Goal: Task Accomplishment & Management: Use online tool/utility

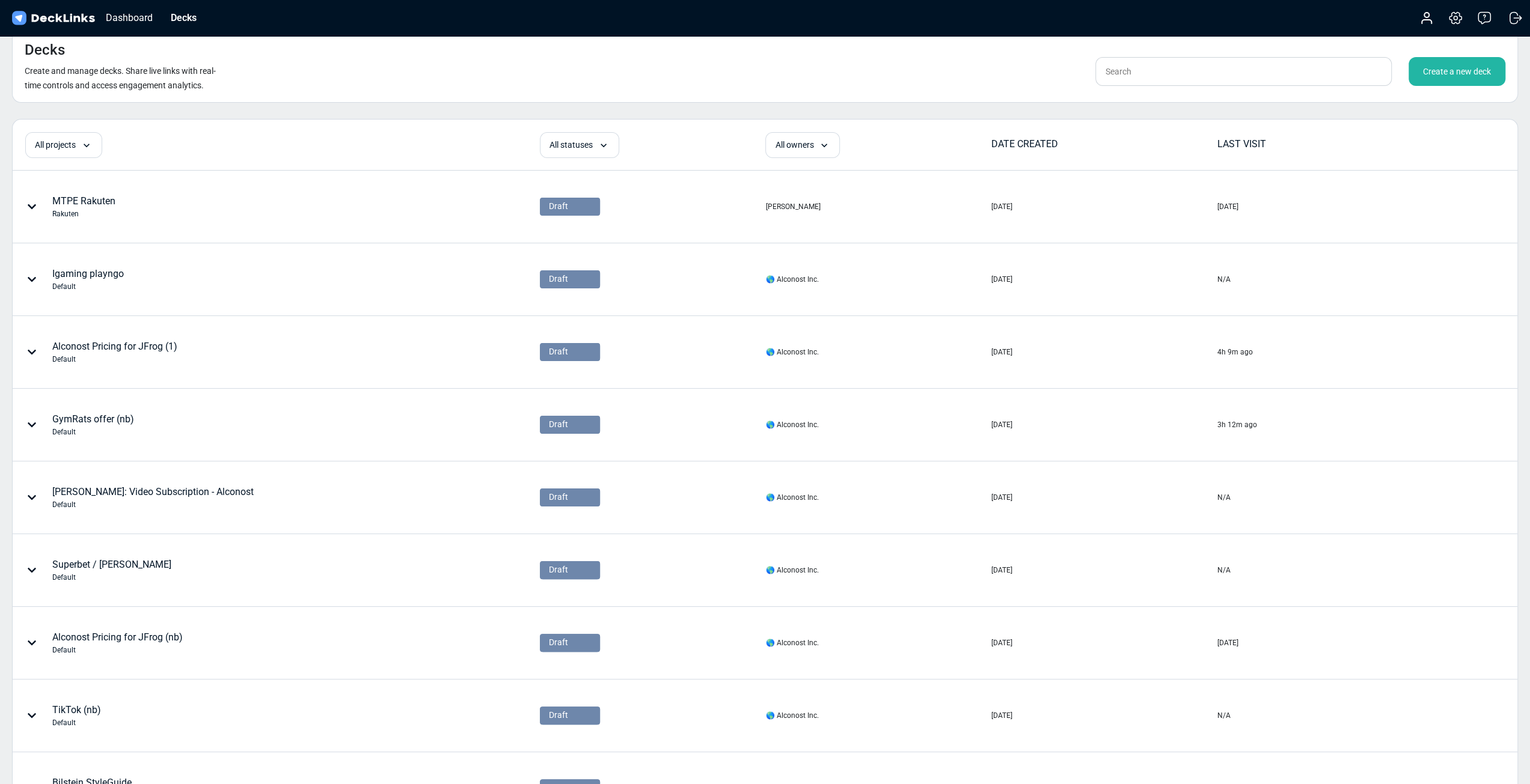
click at [923, 77] on div "Create a new deck" at bounding box center [1457, 70] width 97 height 28
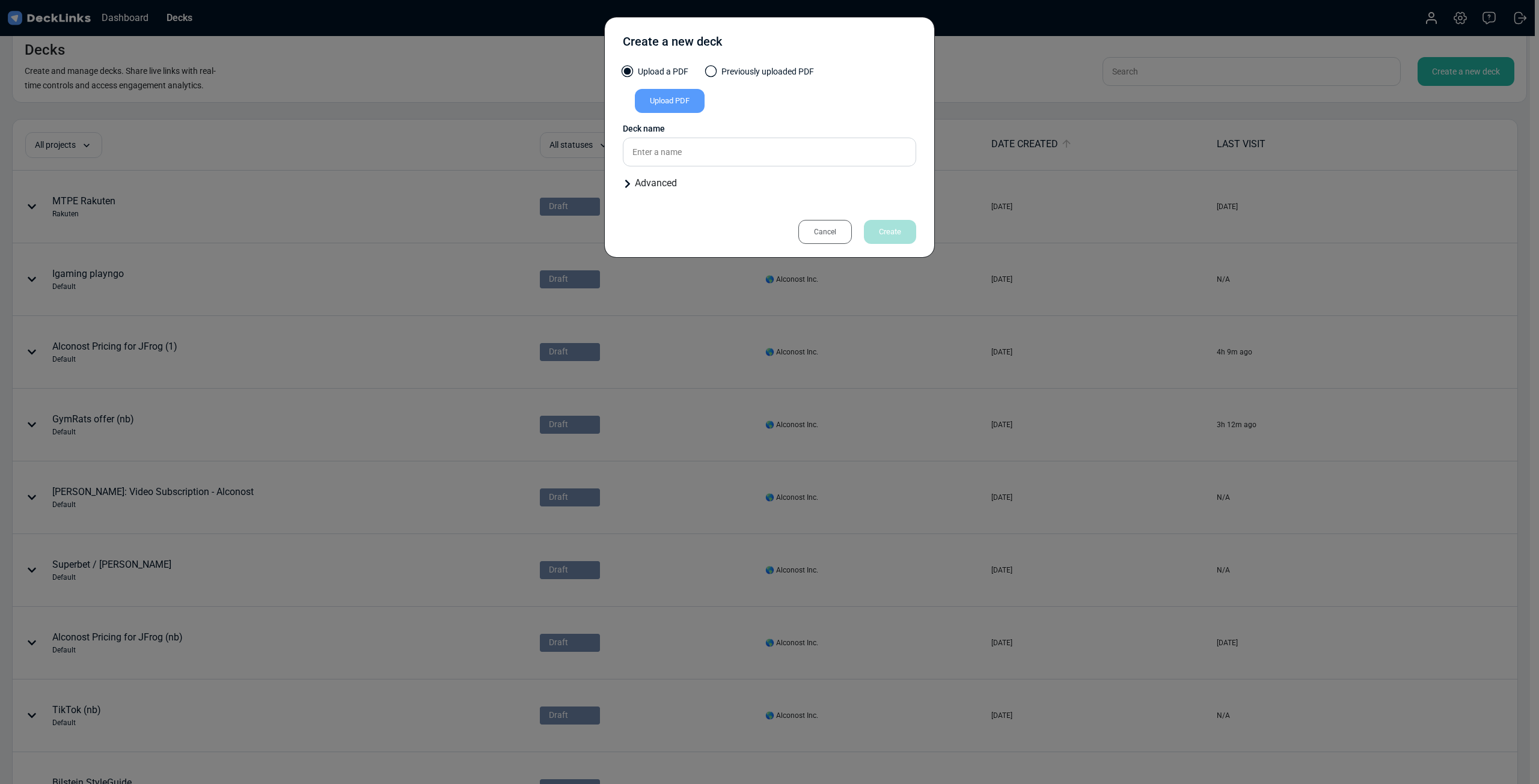
click at [715, 77] on label "Previously uploaded PDF" at bounding box center [761, 74] width 108 height 19
click at [0, 0] on input "Previously uploaded PDF" at bounding box center [0, 0] width 0 height 0
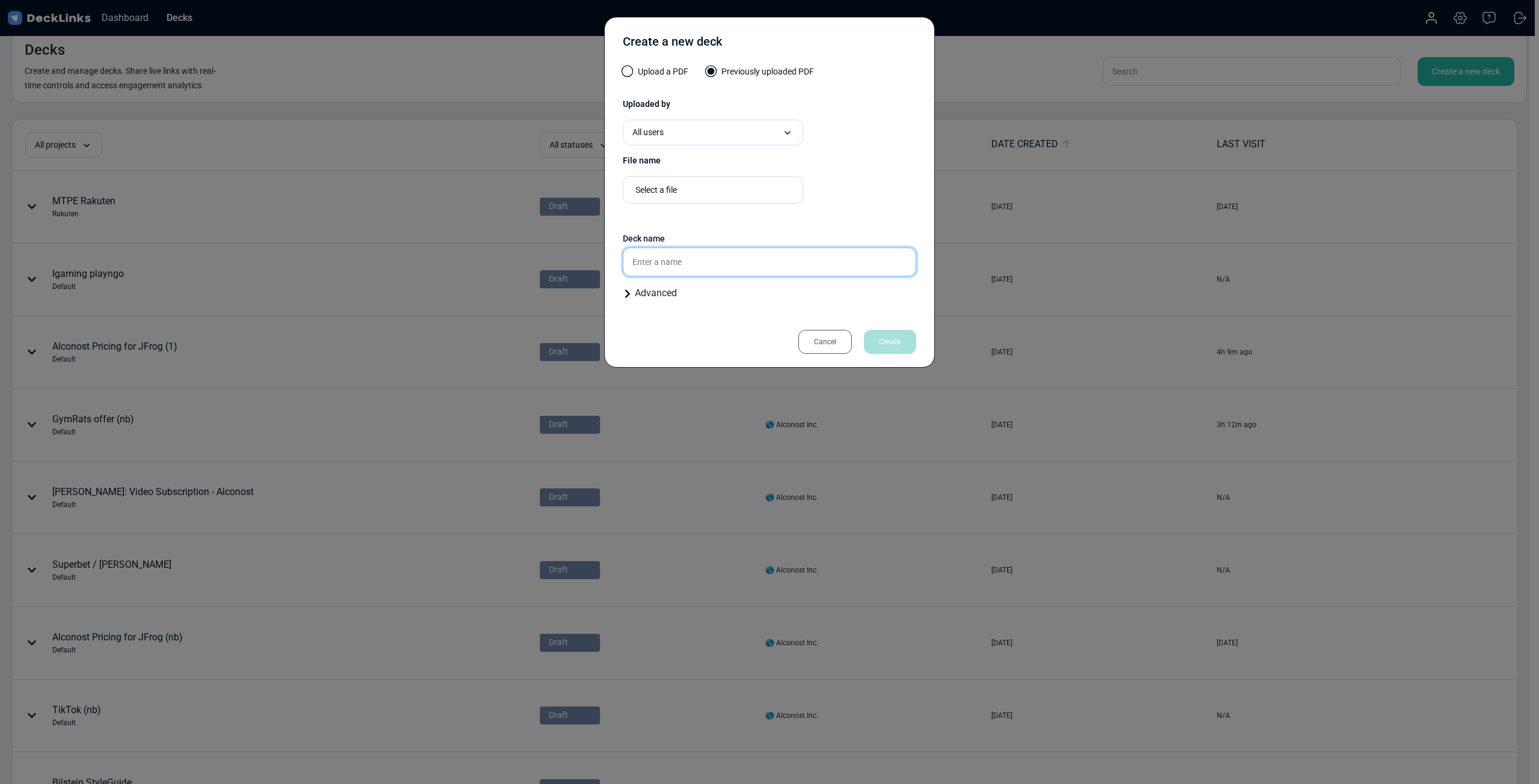
click at [701, 256] on input "text" at bounding box center [770, 261] width 294 height 28
type input "알"
click at [704, 188] on div "Select a file" at bounding box center [716, 190] width 162 height 13
click at [870, 197] on div "Select a file Presentation files must be PDF format." at bounding box center [770, 195] width 294 height 37
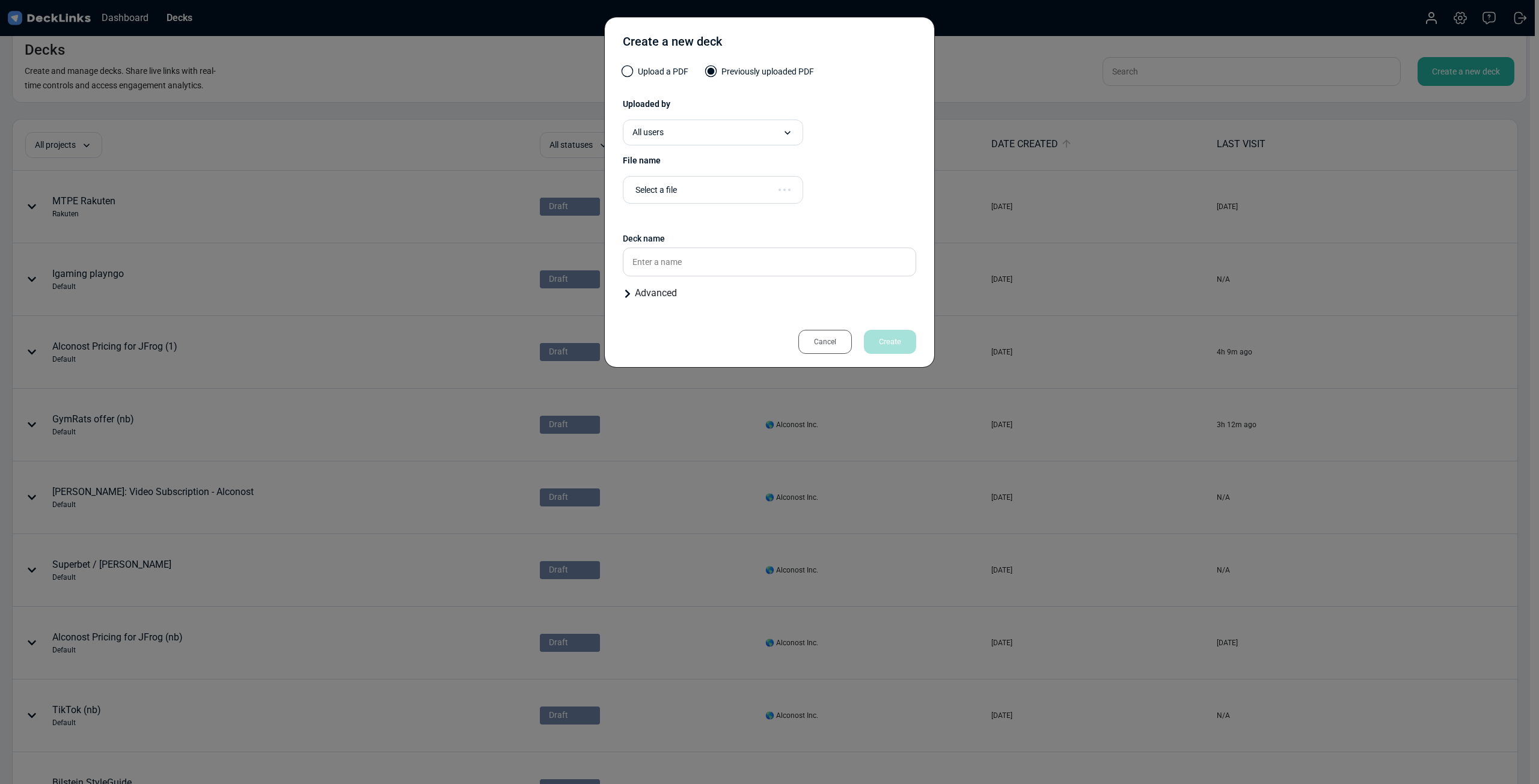
click at [673, 77] on label "Upload a PDF" at bounding box center [655, 74] width 66 height 19
click at [0, 0] on input "Upload a PDF" at bounding box center [0, 0] width 0 height 0
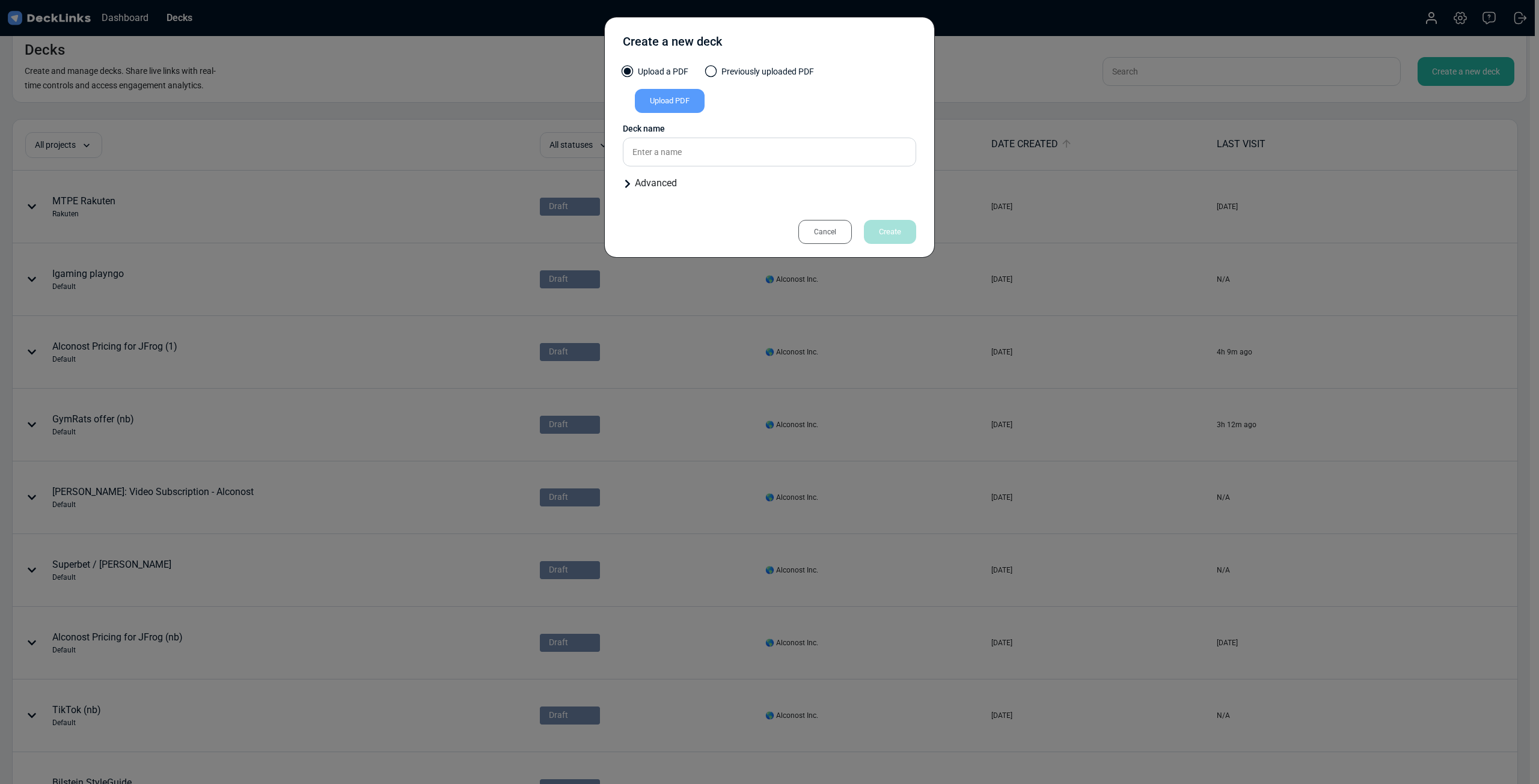
click at [646, 96] on div "Upload PDF" at bounding box center [670, 101] width 70 height 24
click at [0, 0] on input "Upload PDF" at bounding box center [0, 0] width 0 height 0
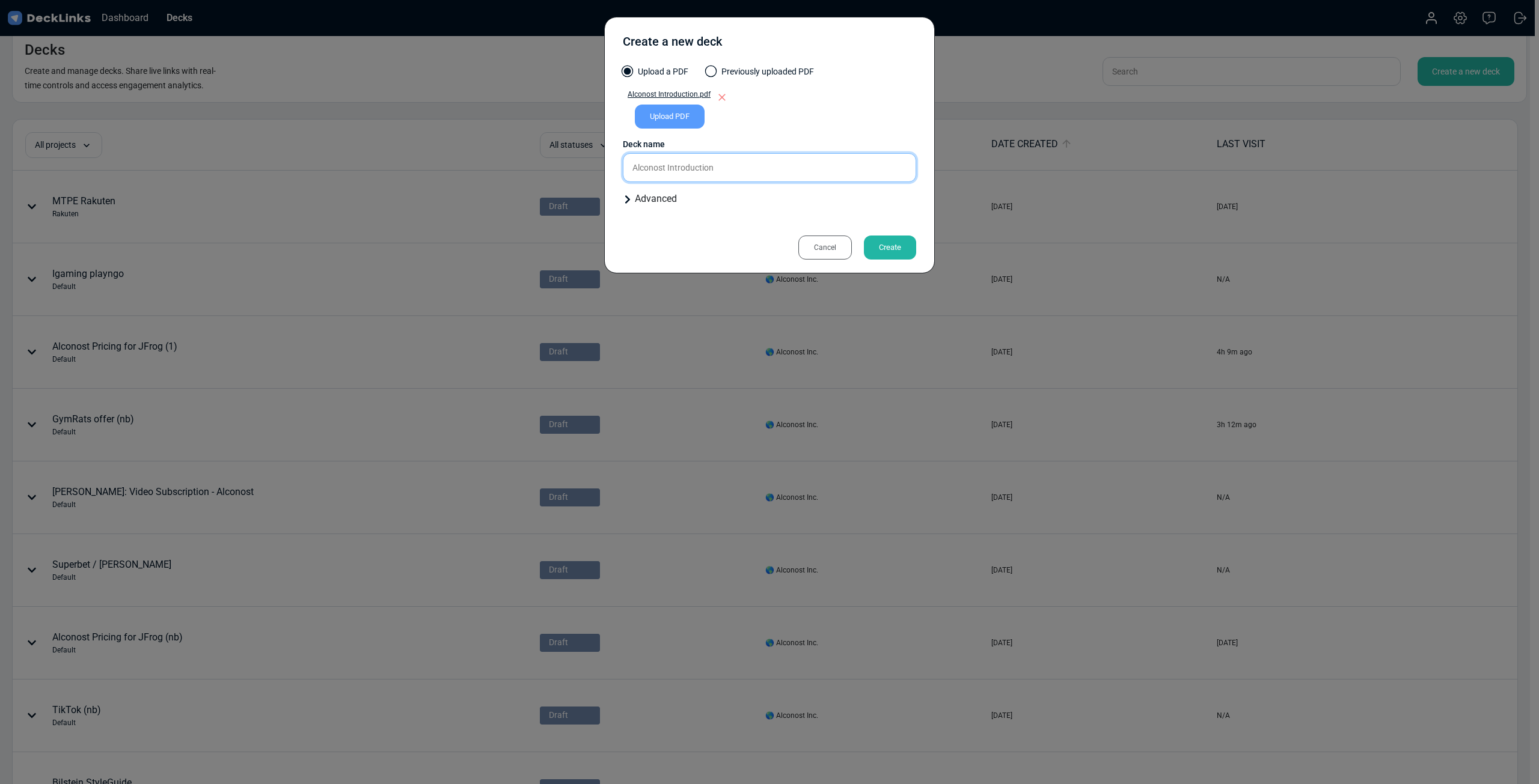
click at [783, 166] on input "Alconost Introduction" at bounding box center [770, 167] width 294 height 28
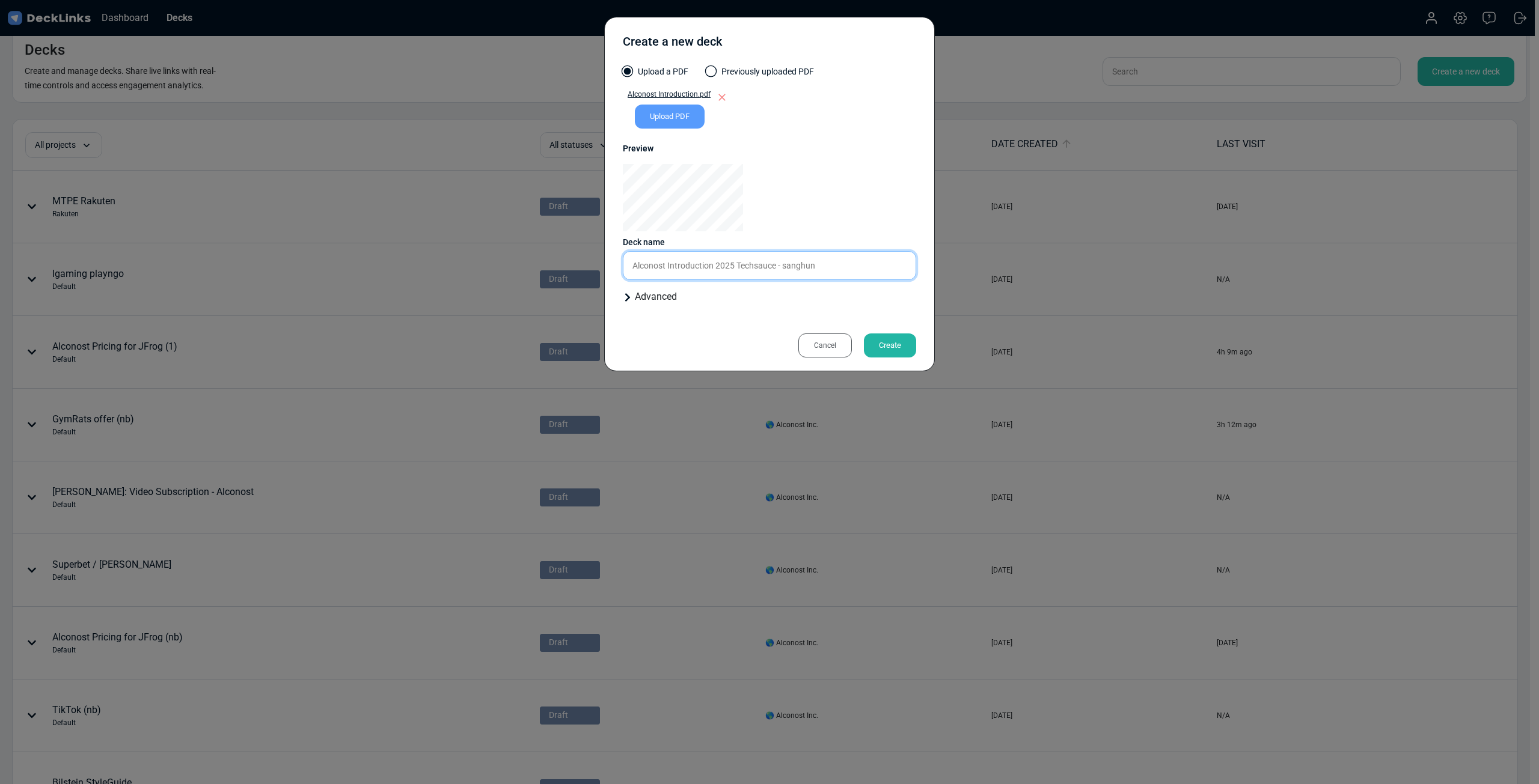
type input "Alconost Introduction 2025 Techsauce - sanghun"
click at [895, 341] on div "Create" at bounding box center [889, 346] width 52 height 24
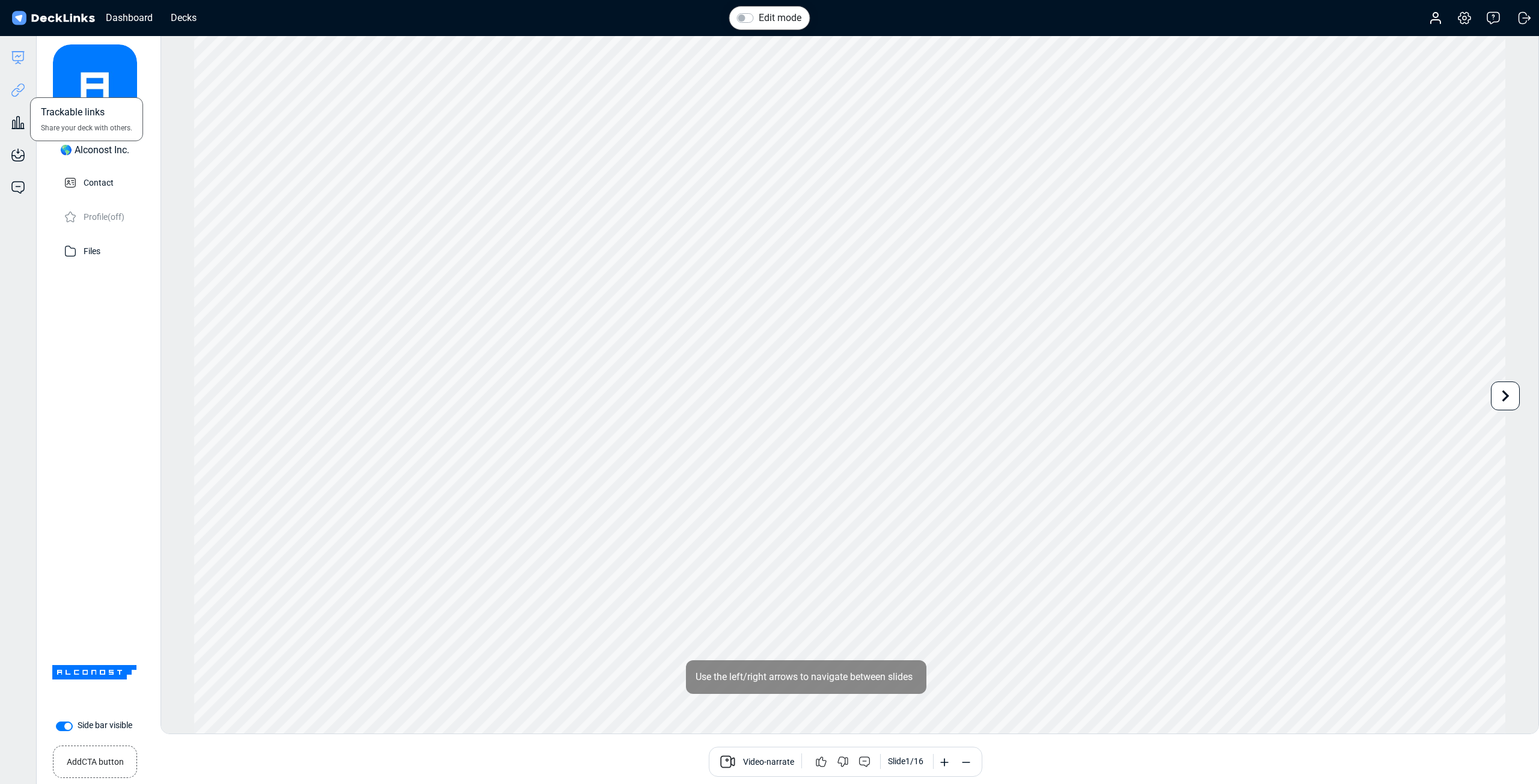
click at [22, 91] on icon at bounding box center [21, 87] width 9 height 9
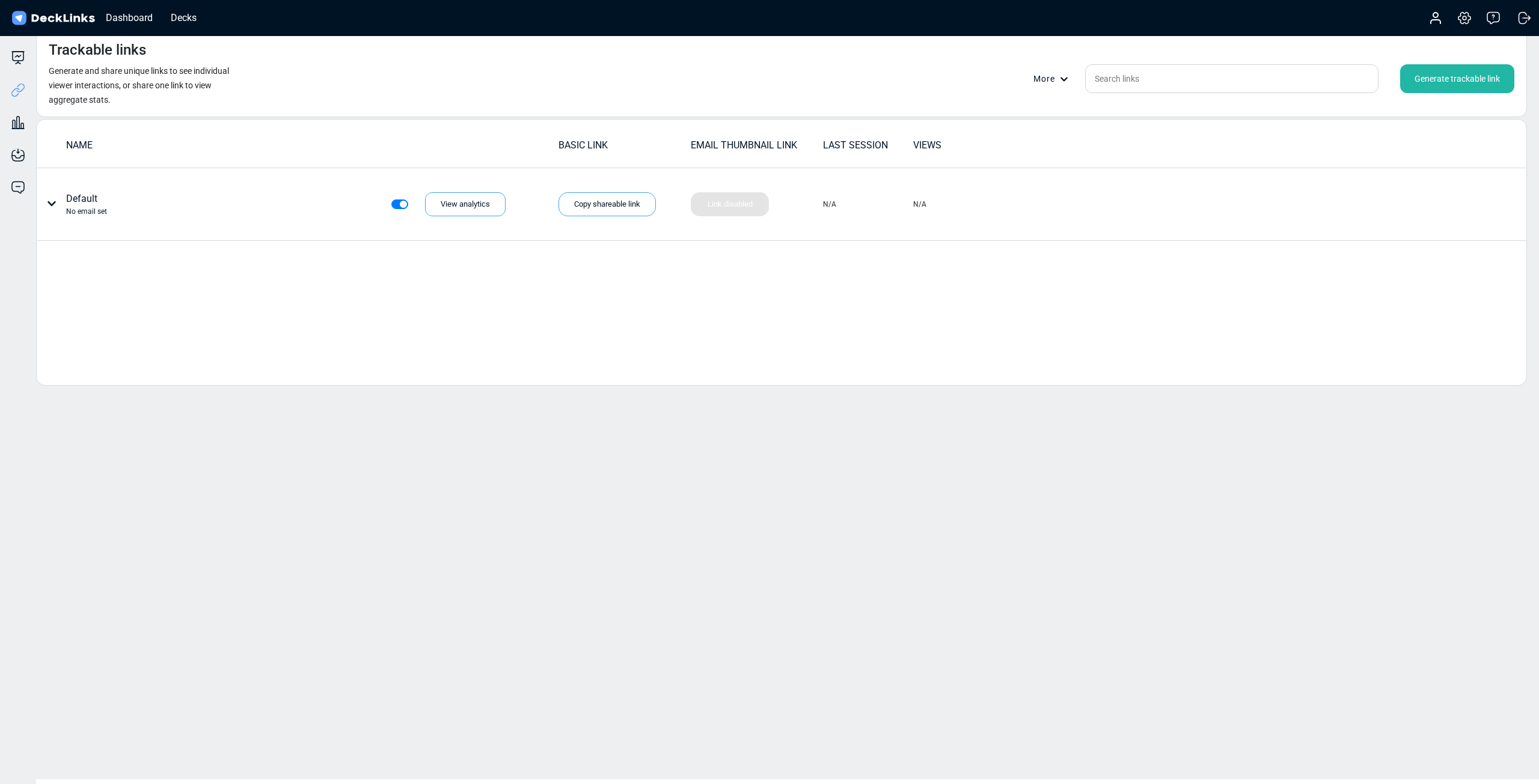
click at [923, 84] on div "Generate trackable link" at bounding box center [1457, 78] width 115 height 28
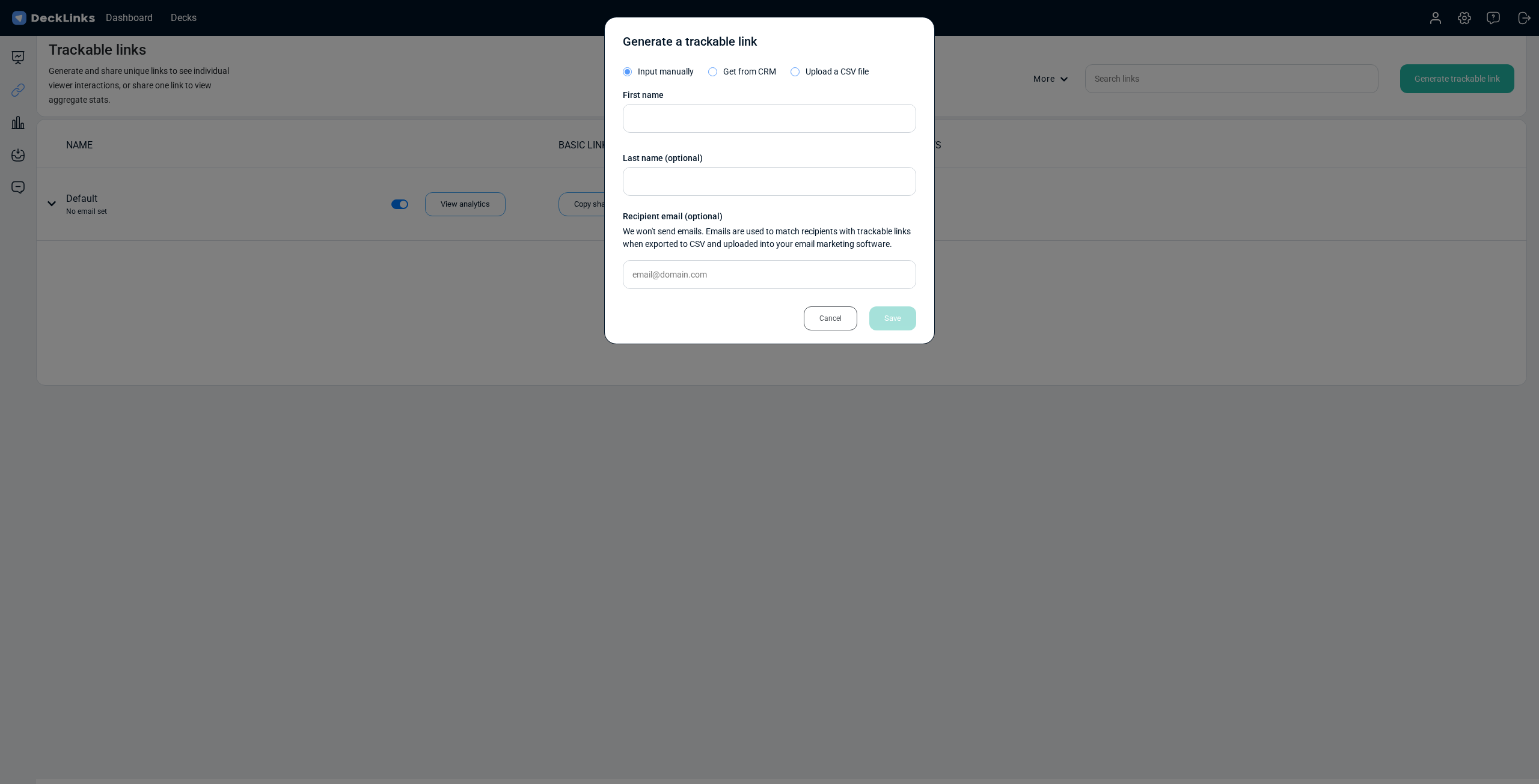
click at [800, 72] on label "Upload a CSV file" at bounding box center [830, 74] width 78 height 19
click at [0, 0] on input "Upload a CSV file" at bounding box center [0, 0] width 0 height 0
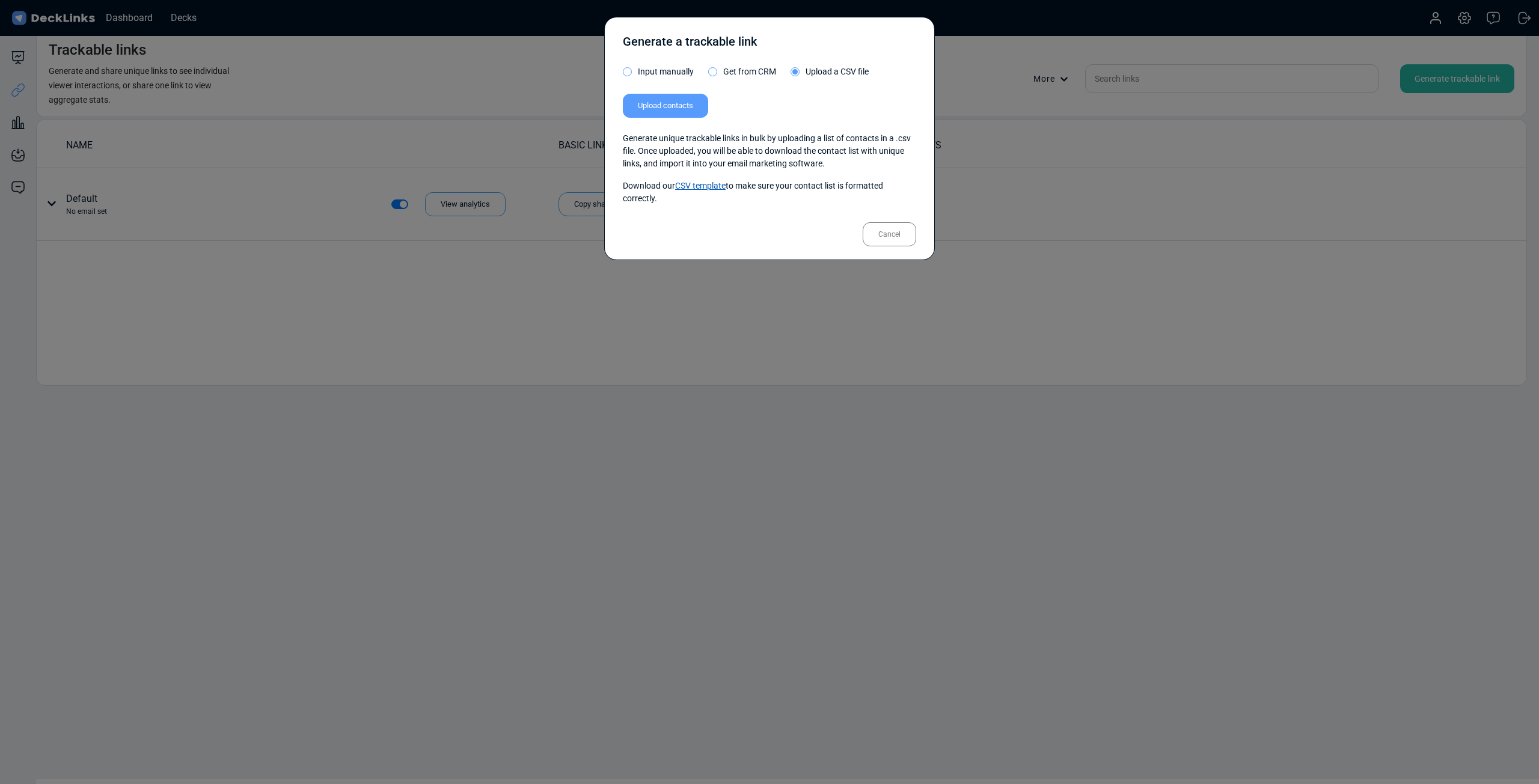
click at [690, 184] on link "CSV template" at bounding box center [701, 186] width 51 height 10
click at [923, 156] on div "Generate a trackable link Input manually Get from CRM Upload a CSV file Upload …" at bounding box center [770, 392] width 1539 height 784
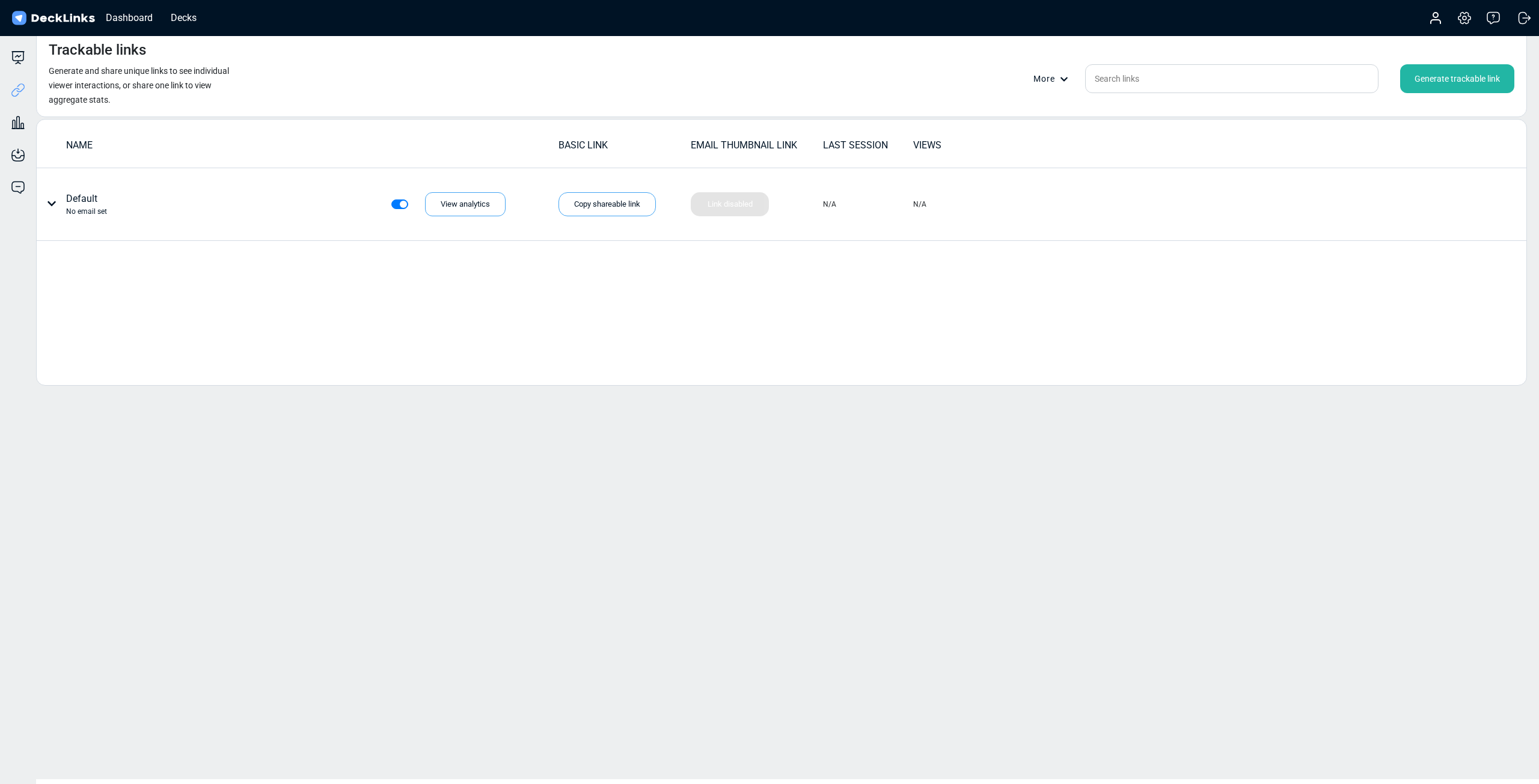
click at [923, 81] on div "Generate trackable link" at bounding box center [1457, 78] width 115 height 28
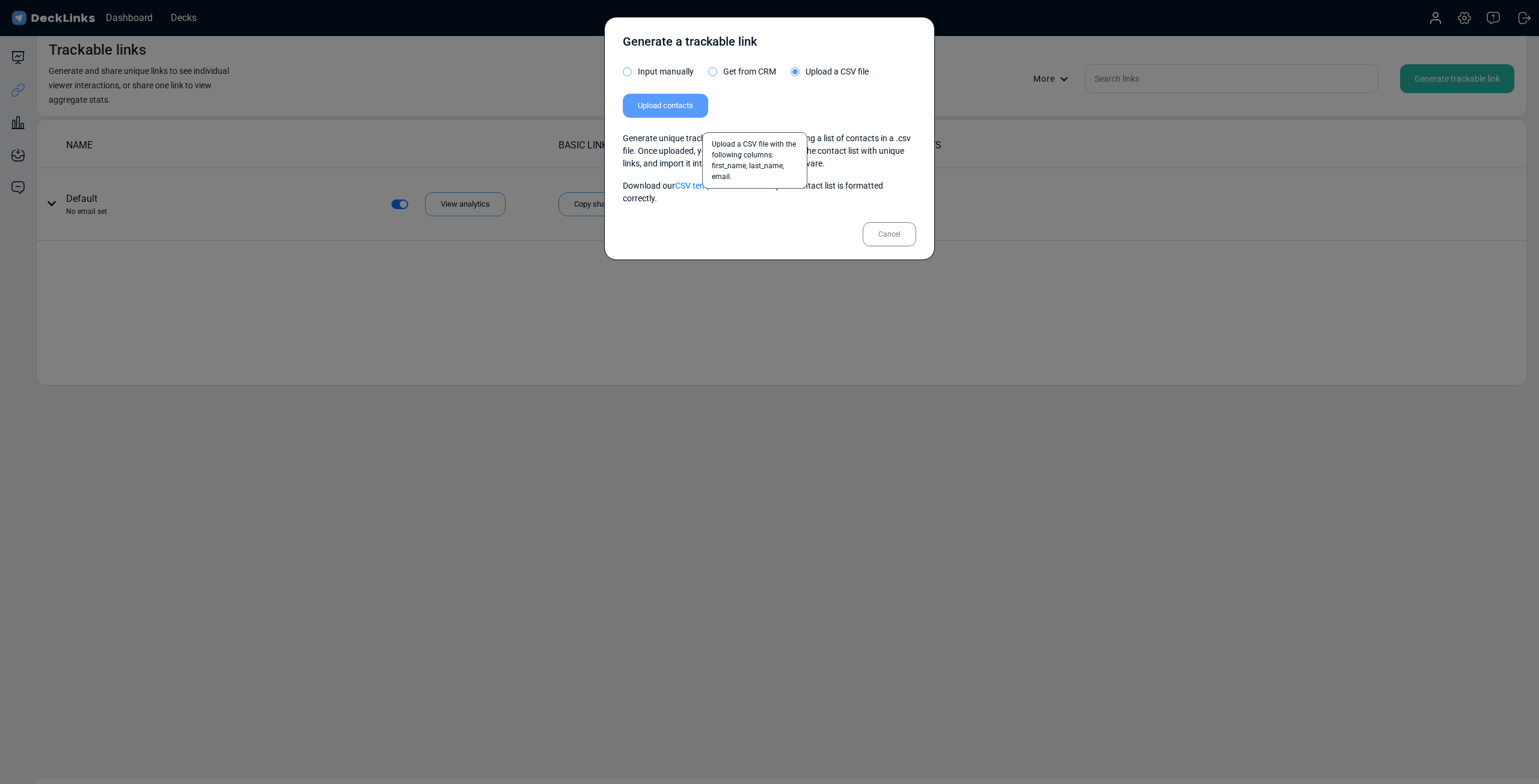
click at [696, 104] on label "Upload contacts" at bounding box center [665, 106] width 85 height 24
click at [0, 0] on input "Upload contacts" at bounding box center [0, 0] width 0 height 0
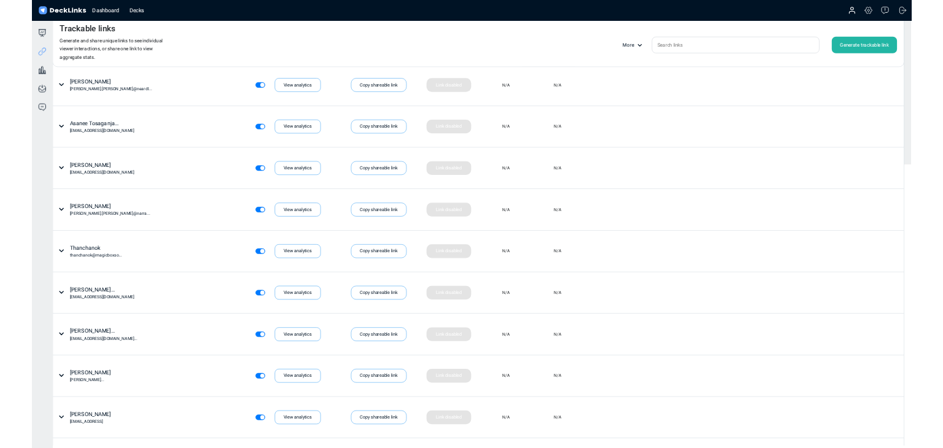
scroll to position [461, 0]
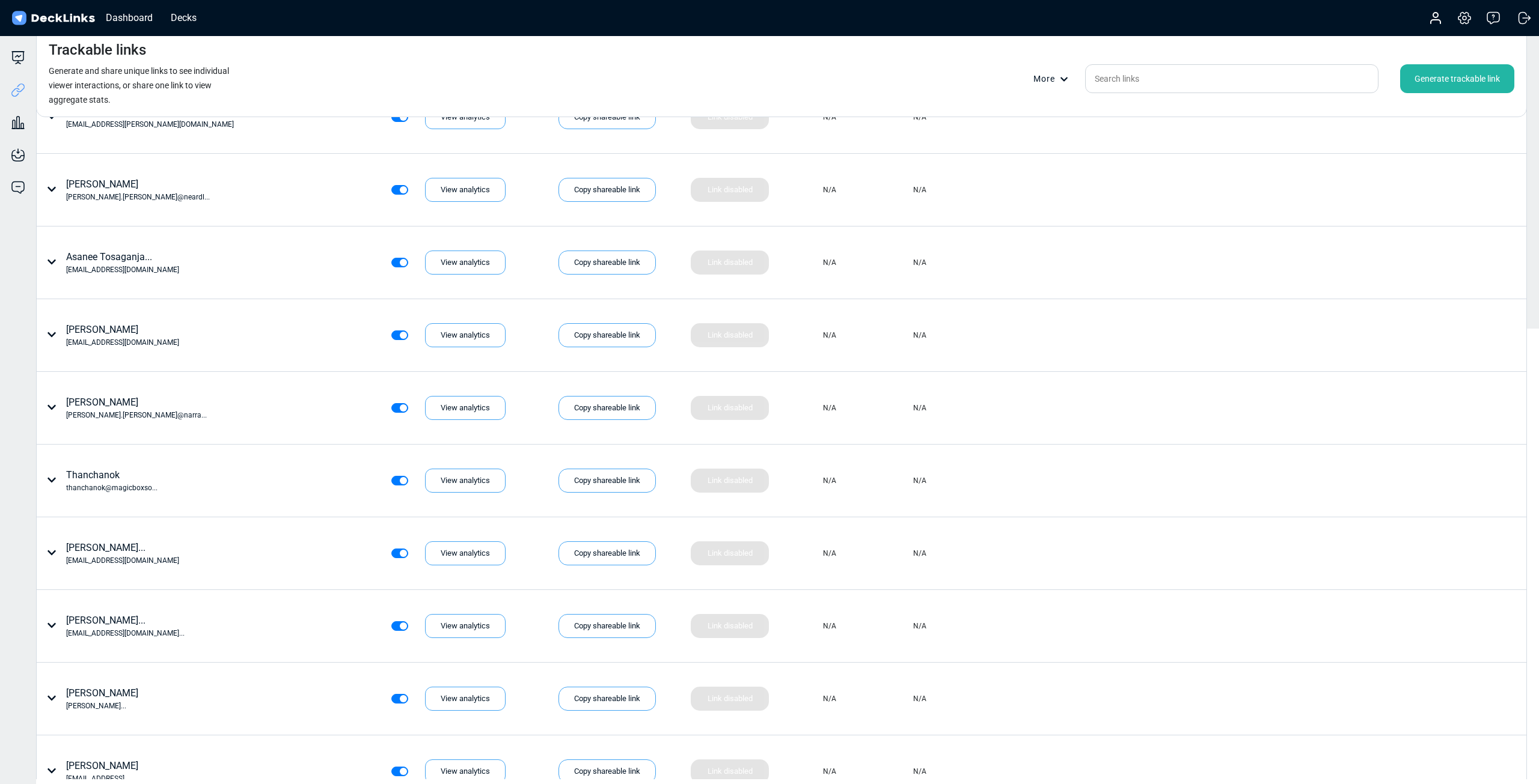
click at [51, 15] on img at bounding box center [53, 19] width 87 height 18
click at [110, 18] on div "Dashboard" at bounding box center [129, 17] width 59 height 15
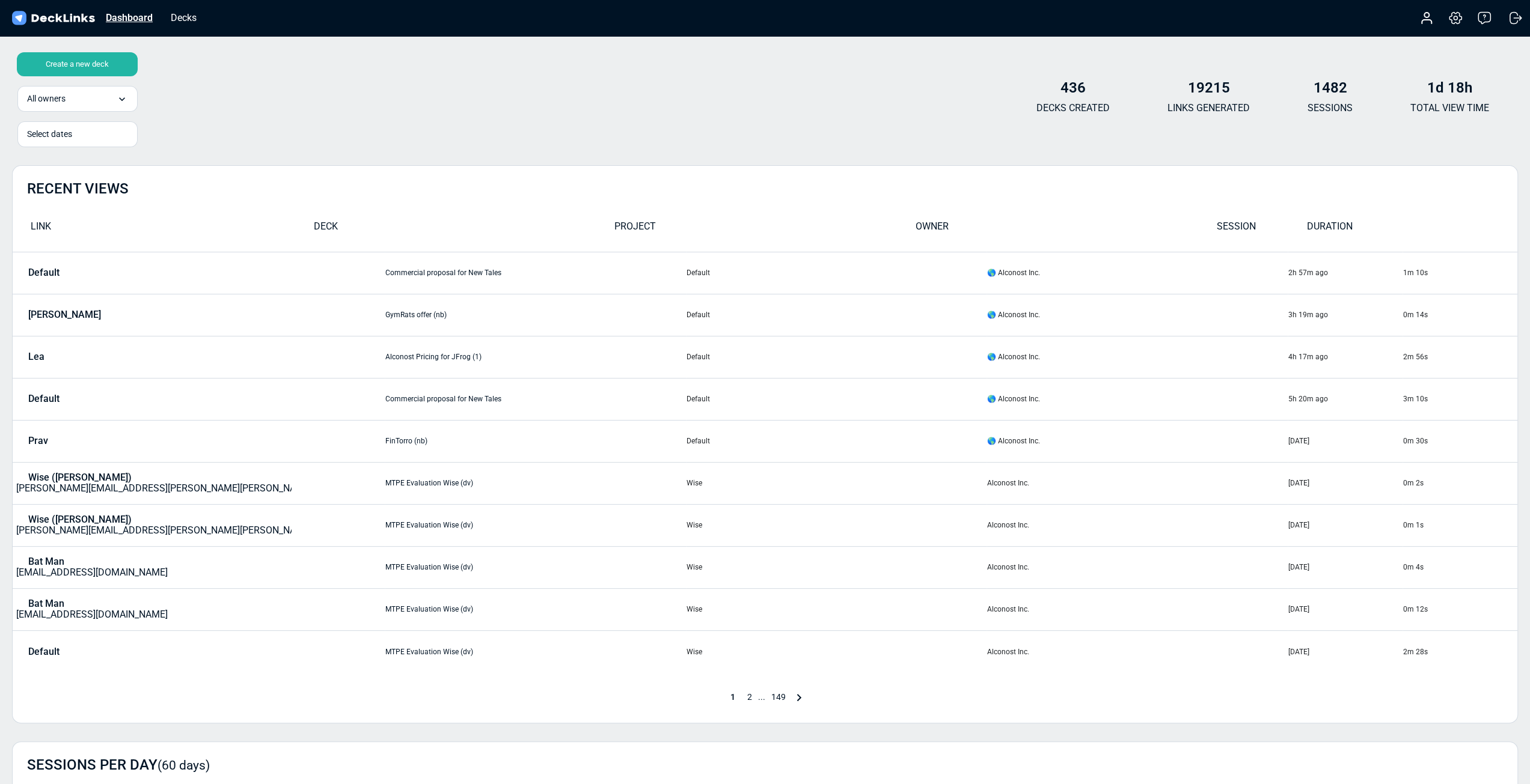
click at [150, 15] on div "Dashboard" at bounding box center [129, 17] width 59 height 15
click at [174, 15] on div "Decks" at bounding box center [183, 17] width 38 height 15
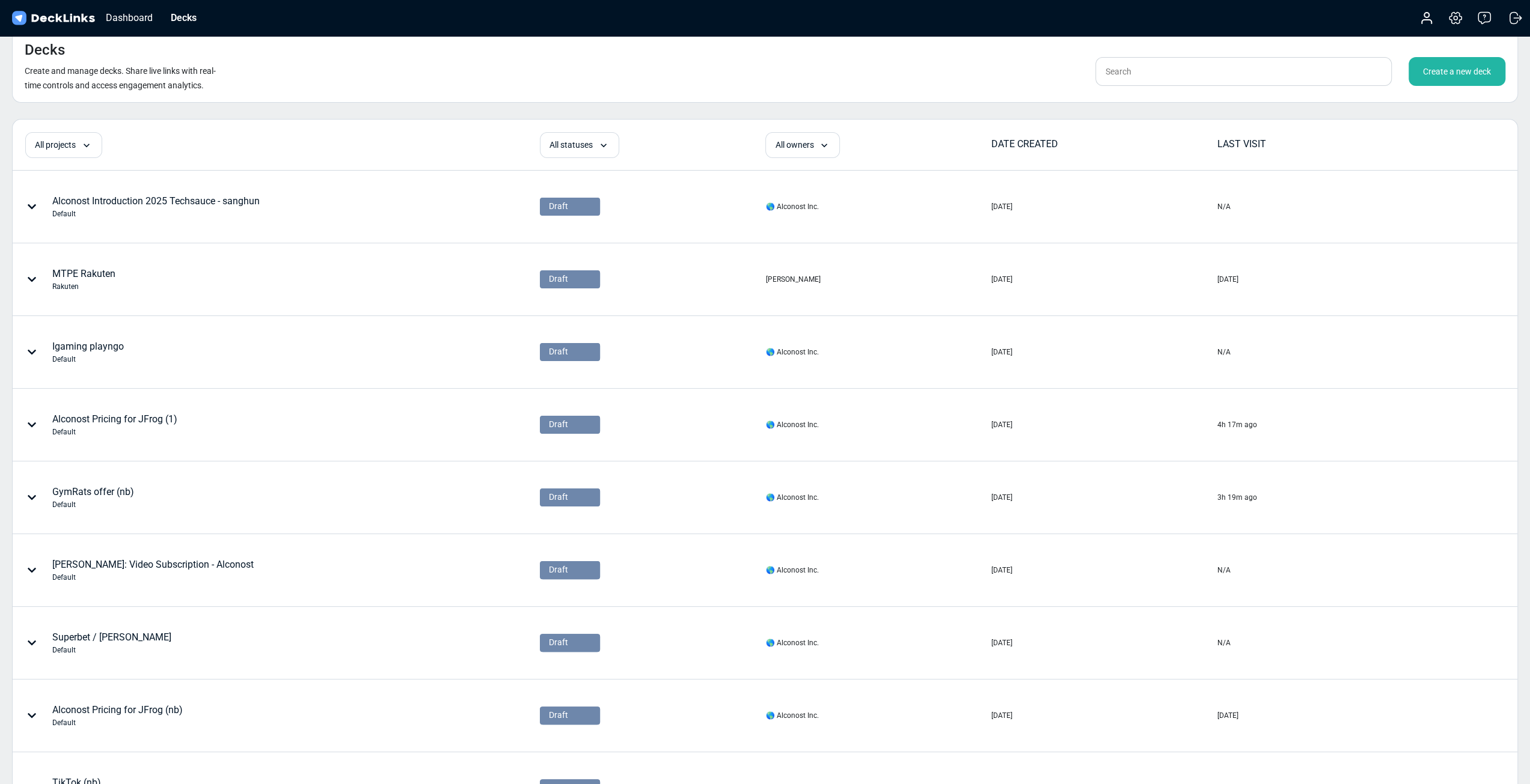
click at [923, 74] on div "Create a new deck" at bounding box center [1457, 70] width 97 height 28
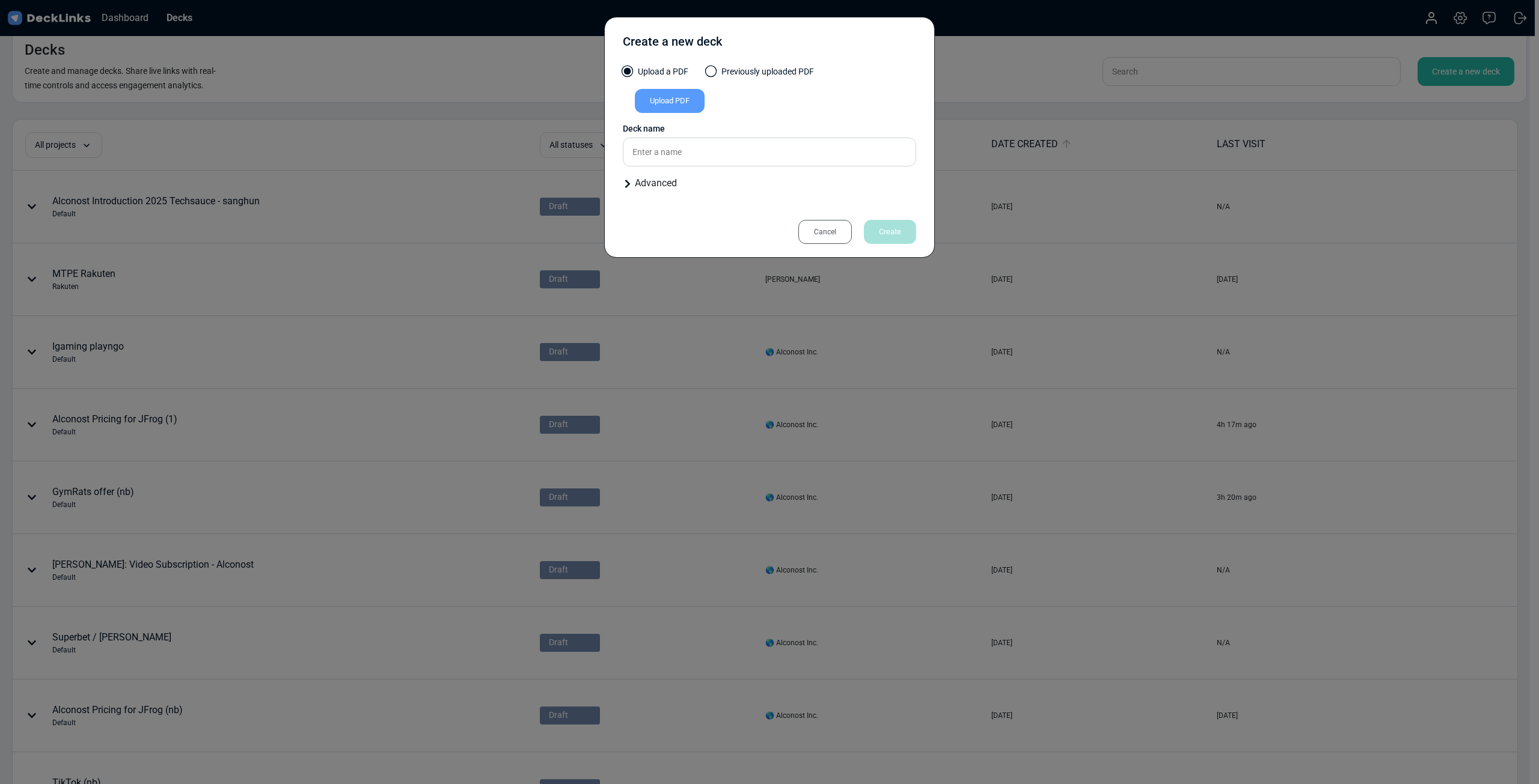
click at [670, 104] on div "Upload PDF" at bounding box center [670, 101] width 70 height 24
click at [0, 0] on input "Upload PDF" at bounding box center [0, 0] width 0 height 0
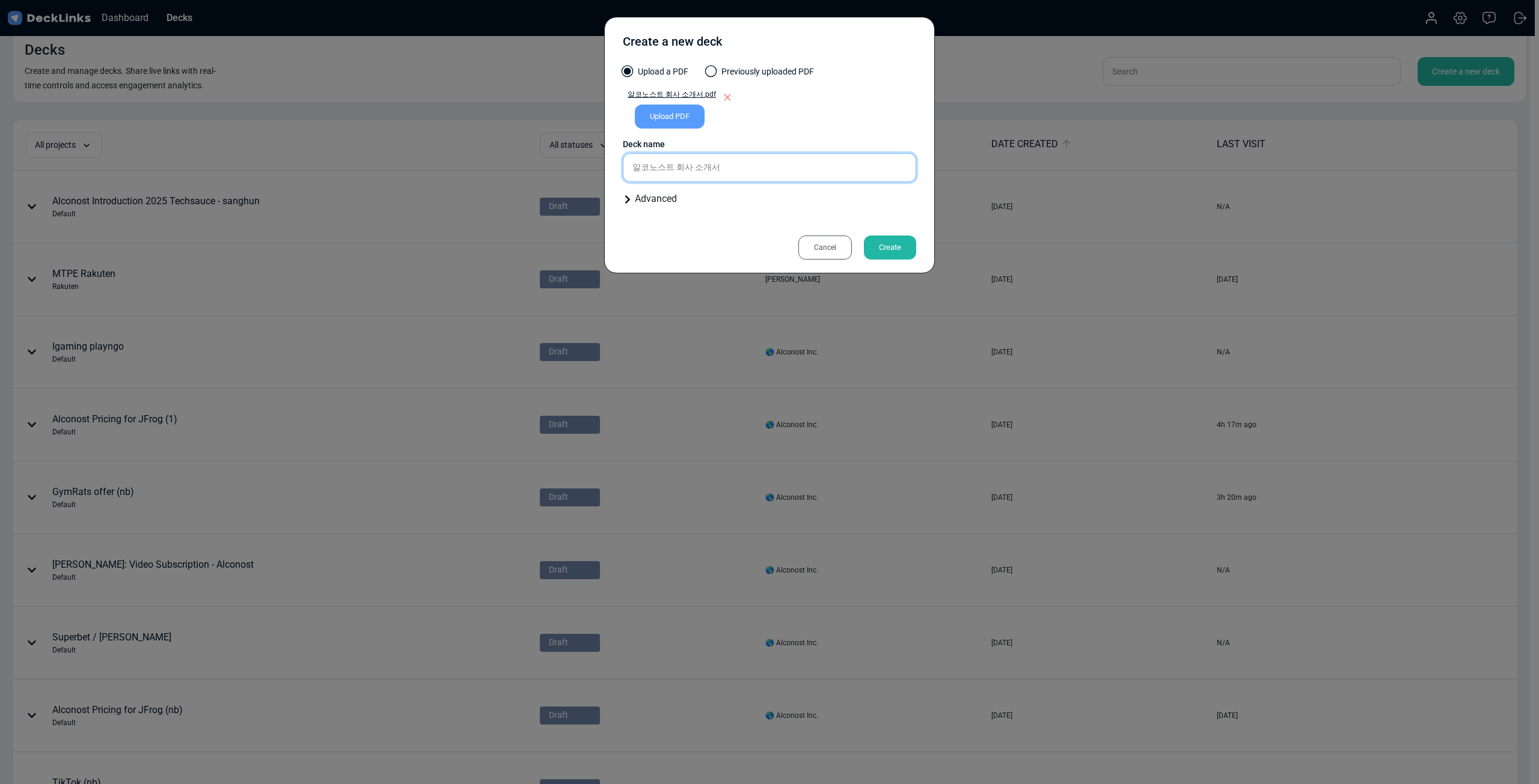
click at [842, 155] on input "알코노스트 회사 소개서" at bounding box center [770, 167] width 294 height 28
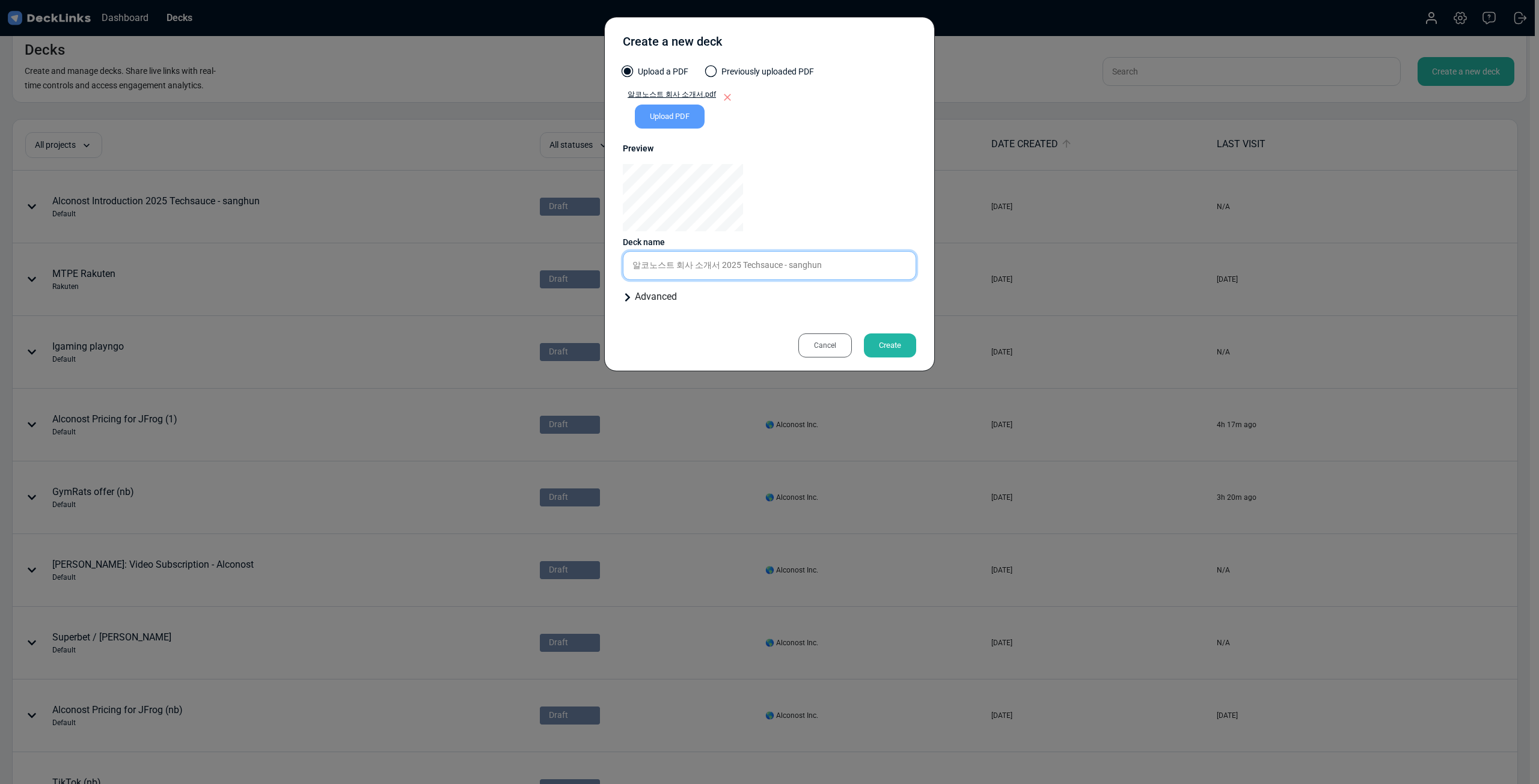
type input "알코노스트 회사 소개서 2025 Techsauce - sanghun"
click at [885, 346] on div "Create" at bounding box center [889, 346] width 52 height 24
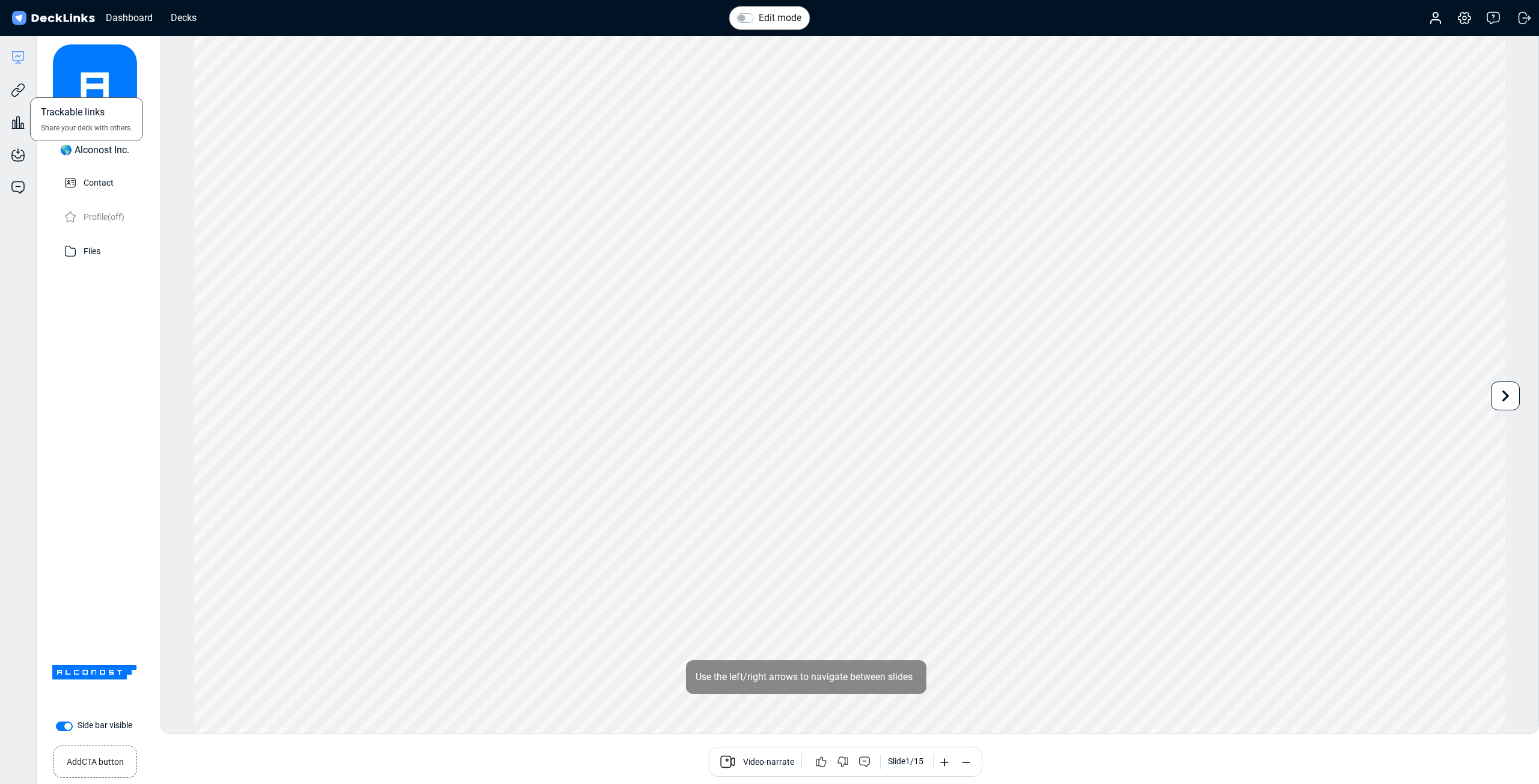
click at [13, 80] on div "Trackable links Share your deck with others." at bounding box center [18, 80] width 36 height 32
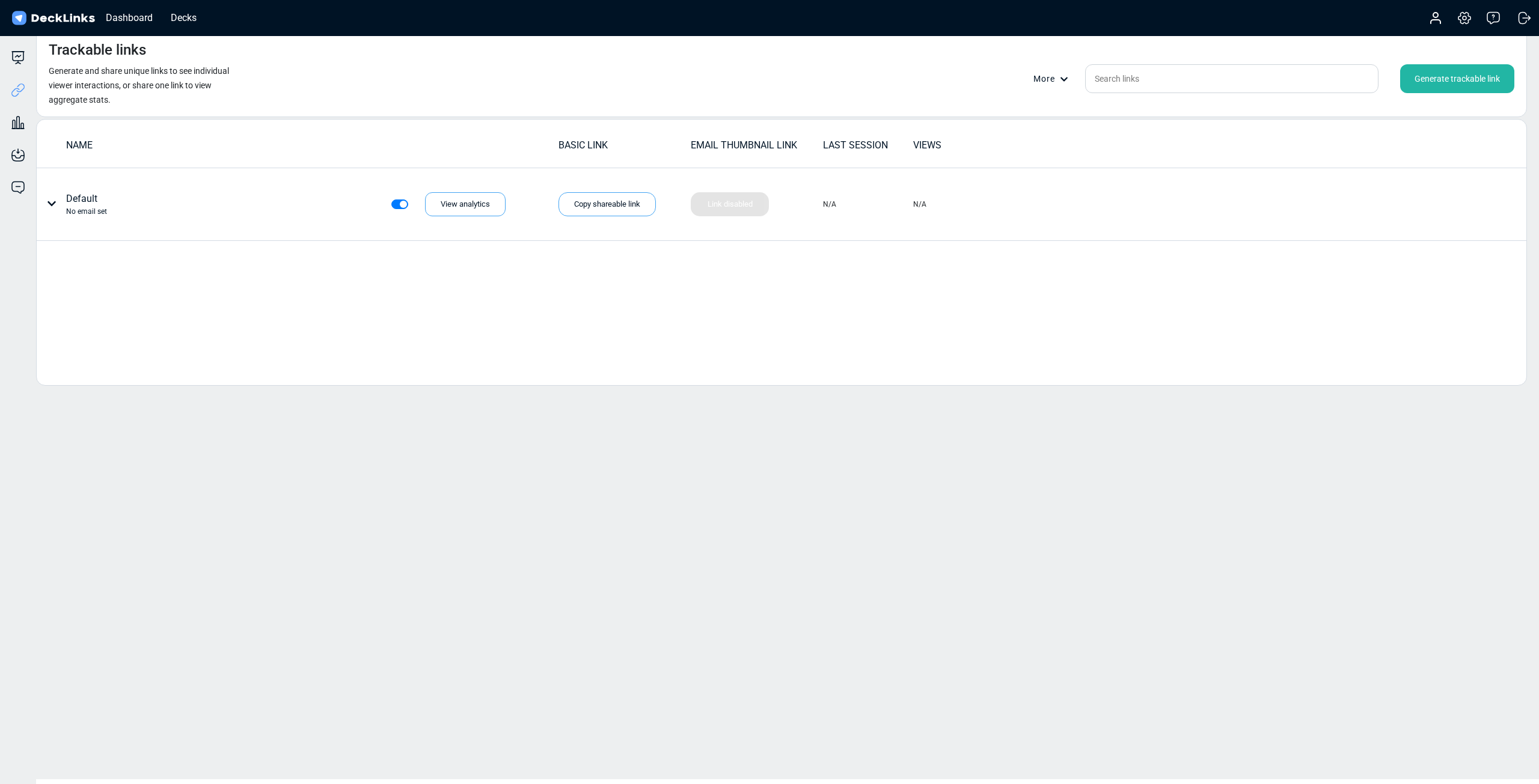
drag, startPoint x: 1405, startPoint y: 56, endPoint x: 1424, endPoint y: 77, distance: 28.3
click at [923, 56] on div "Trackable links Generate and share unique links to see individual viewer intera…" at bounding box center [781, 72] width 1491 height 88
click at [923, 77] on div "Generate trackable link" at bounding box center [1457, 78] width 115 height 28
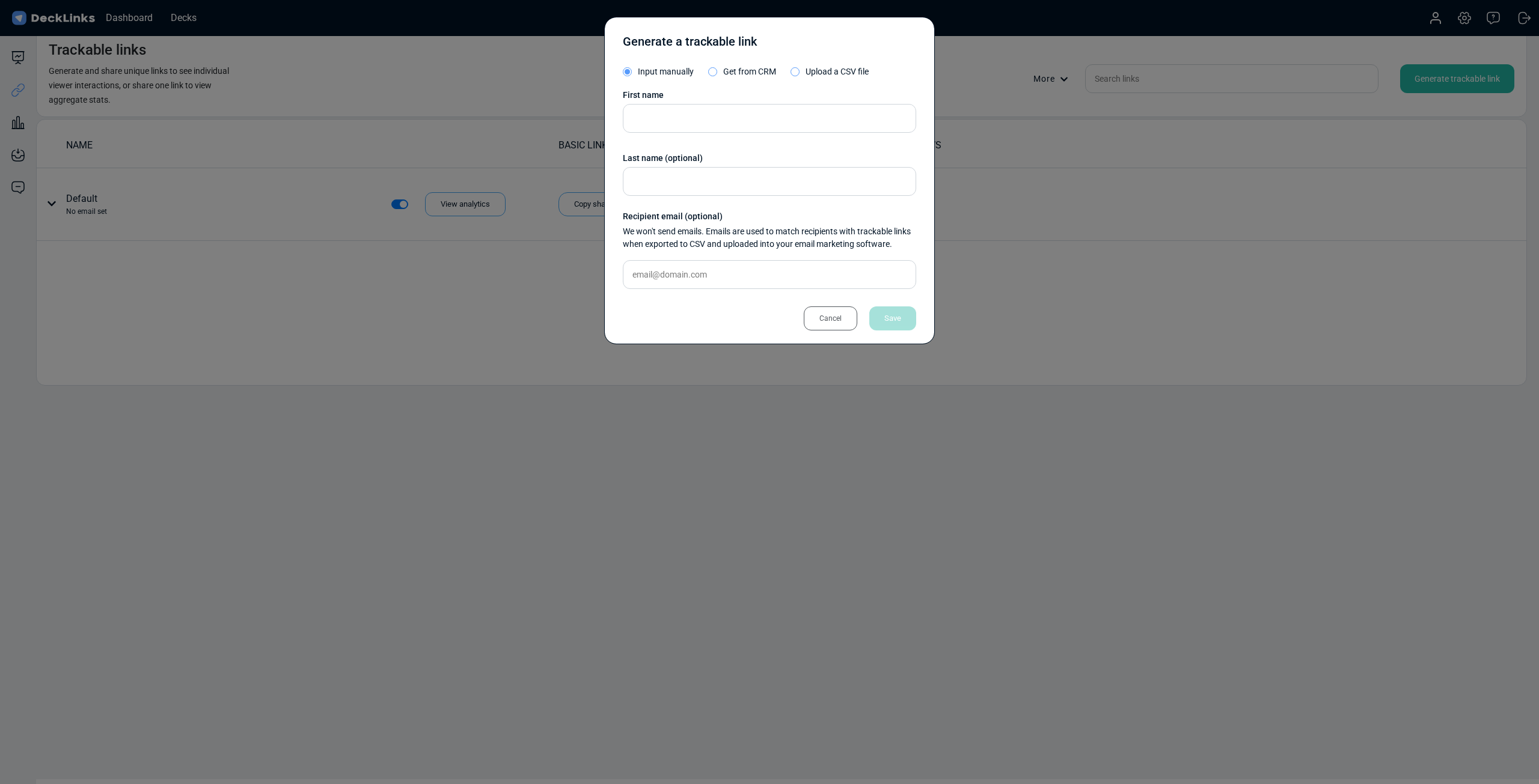
click at [804, 75] on label "Upload a CSV file" at bounding box center [830, 74] width 78 height 19
click at [0, 0] on input "Upload a CSV file" at bounding box center [0, 0] width 0 height 0
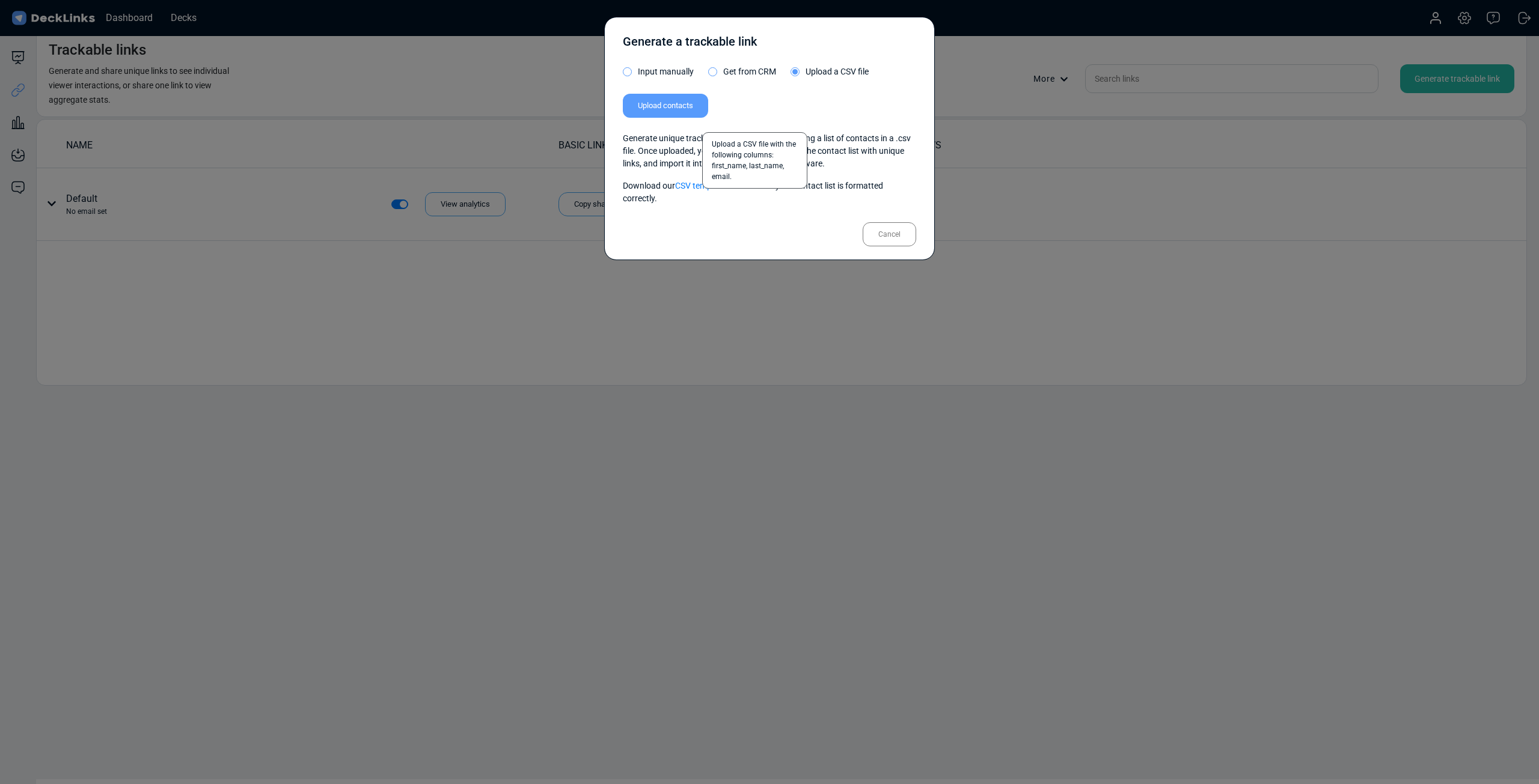
click at [674, 115] on label "Upload contacts" at bounding box center [665, 106] width 85 height 24
click at [0, 0] on input "Upload contacts" at bounding box center [0, 0] width 0 height 0
click at [712, 113] on div "Generate a trackable link Input manually Get from CRM Upload a CSV file Upload …" at bounding box center [770, 138] width 331 height 244
click at [706, 110] on label "Upload contacts" at bounding box center [665, 106] width 85 height 24
click at [0, 0] on input "Upload contacts" at bounding box center [0, 0] width 0 height 0
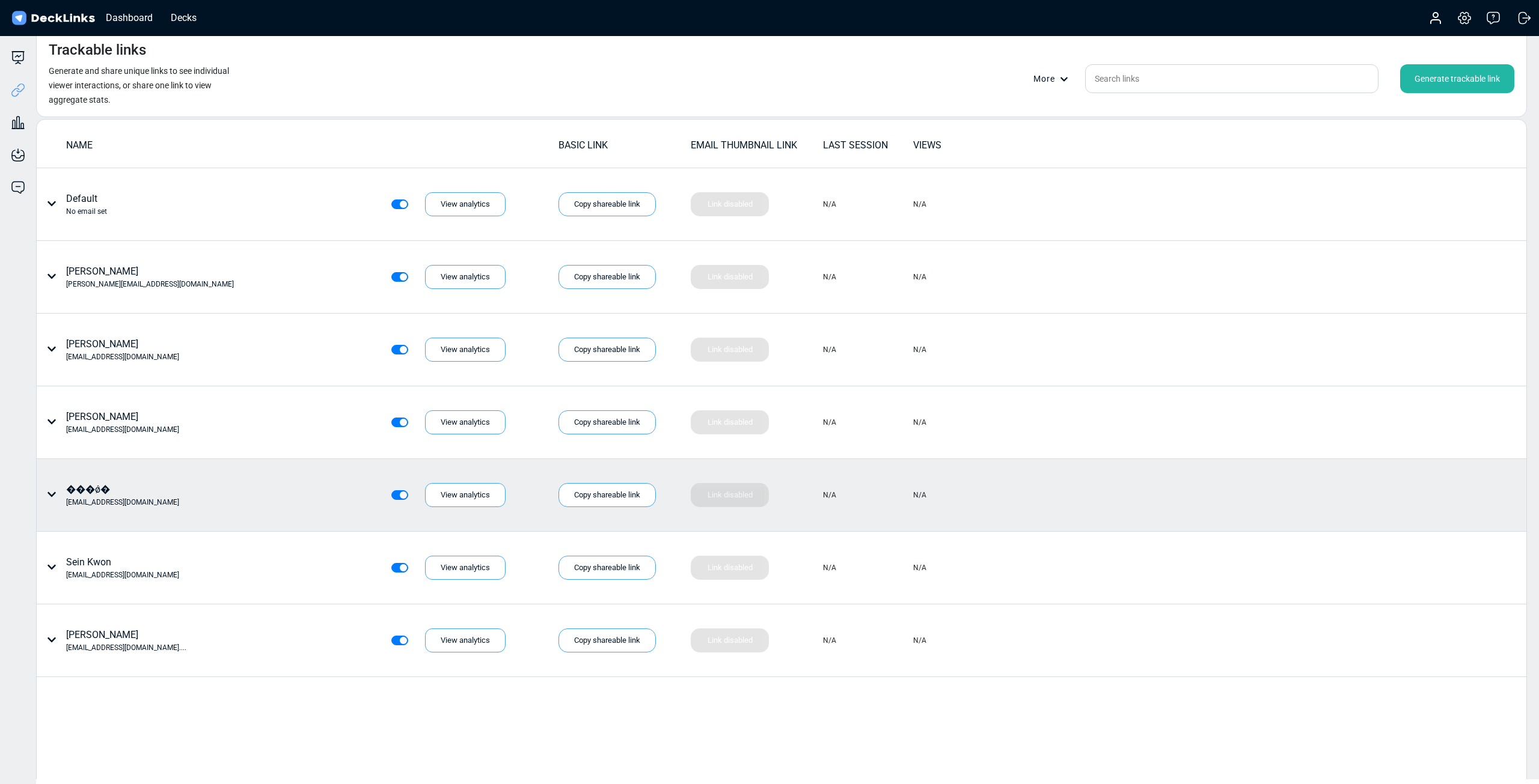
click at [320, 438] on div "���ǿ� [EMAIL_ADDRESS][DOMAIN_NAME] View analytics" at bounding box center [273, 495] width 463 height 25
click at [54, 438] on div at bounding box center [49, 495] width 15 height 25
click at [78, 438] on div "Edit link name" at bounding box center [97, 519] width 109 height 24
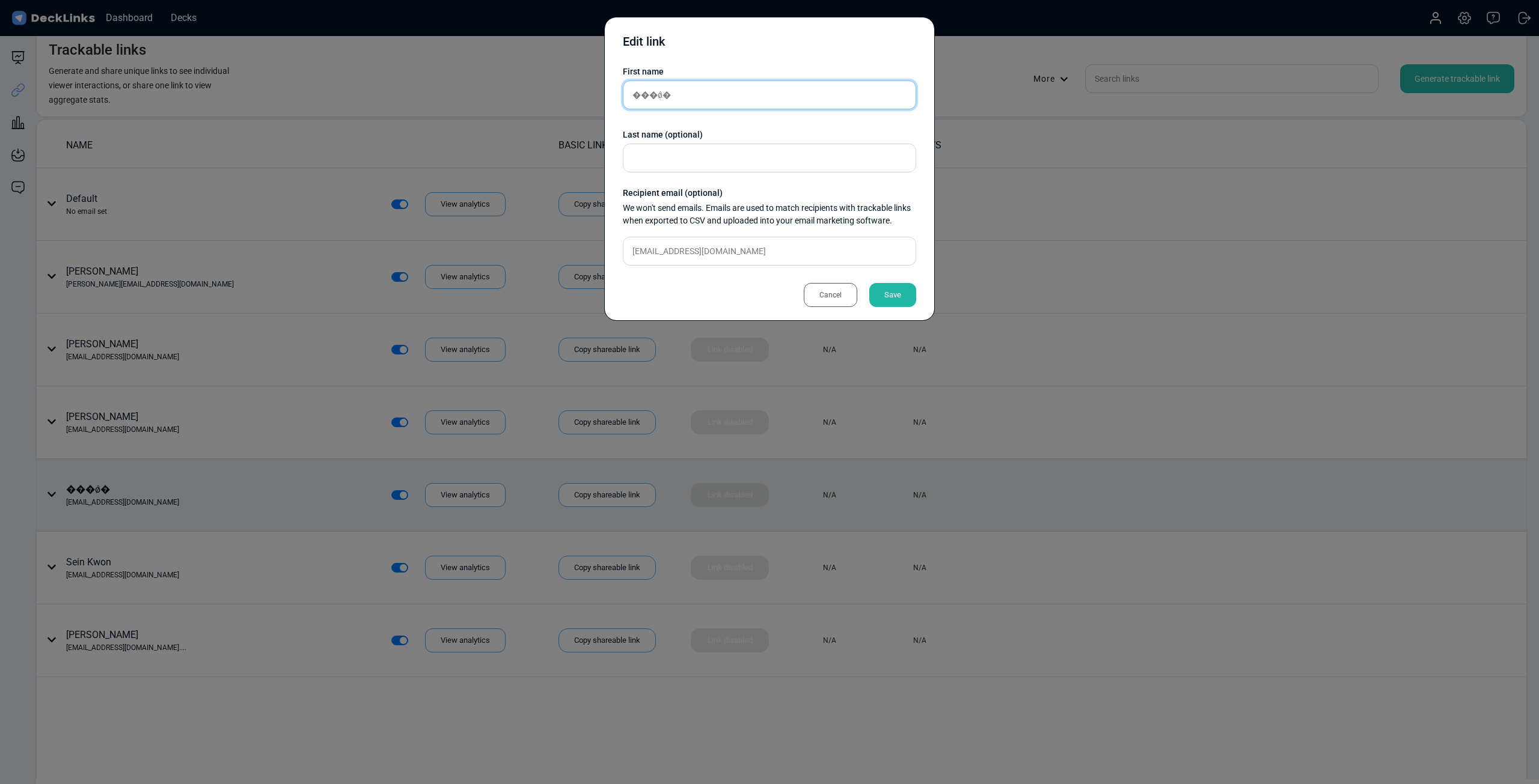
click at [716, 91] on input "���ǿ�" at bounding box center [770, 94] width 294 height 28
type input "d"
type input "[PERSON_NAME]"
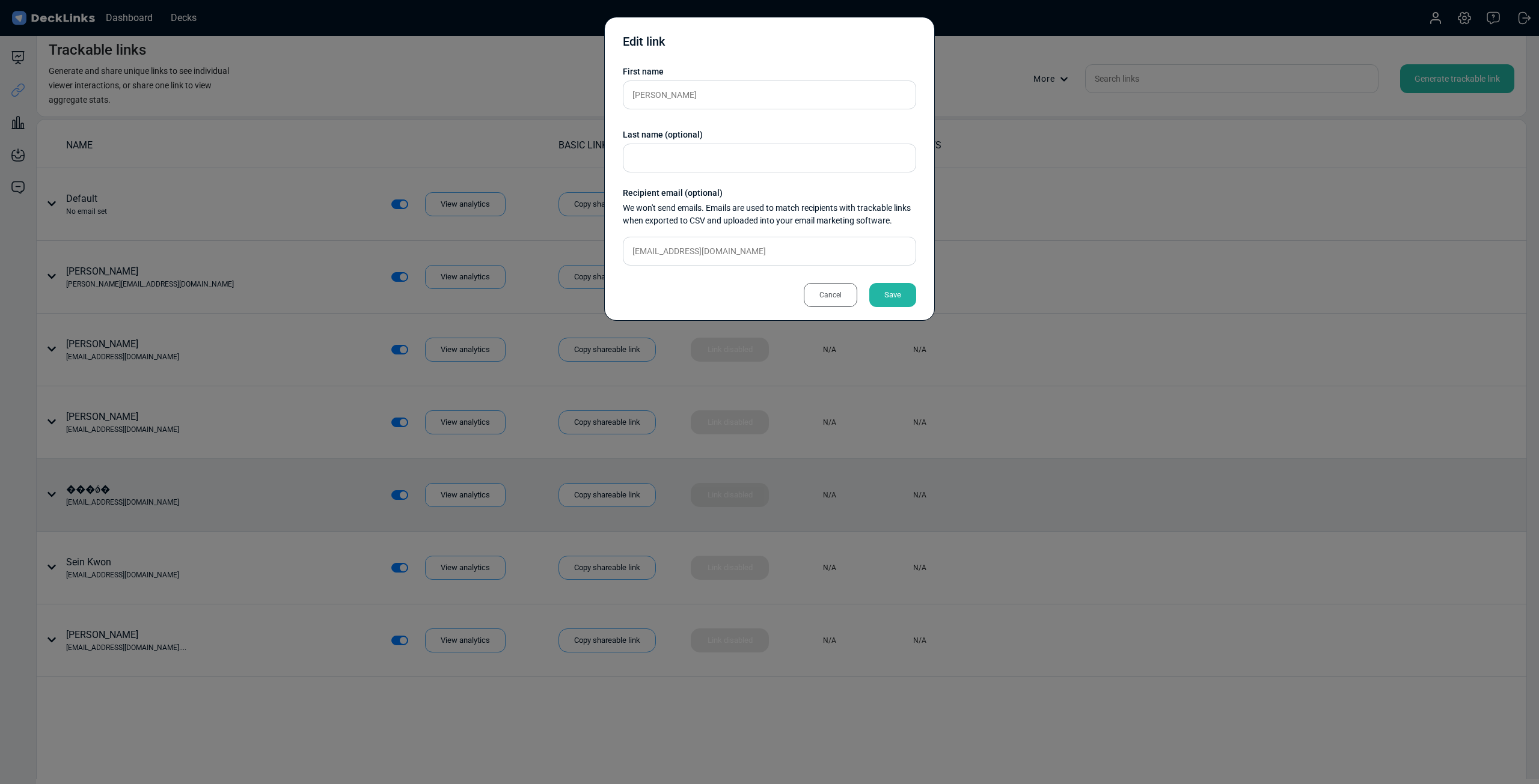
click at [897, 284] on div "Save" at bounding box center [893, 295] width 47 height 24
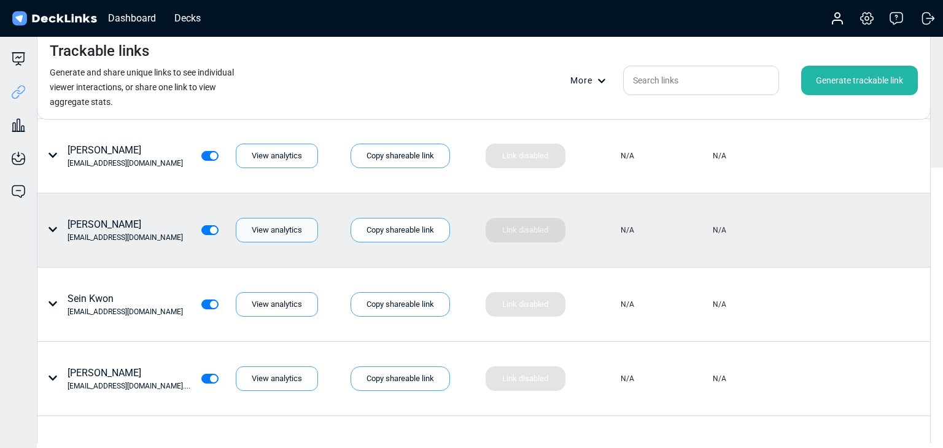
scroll to position [395, 0]
